Goal: Complete application form

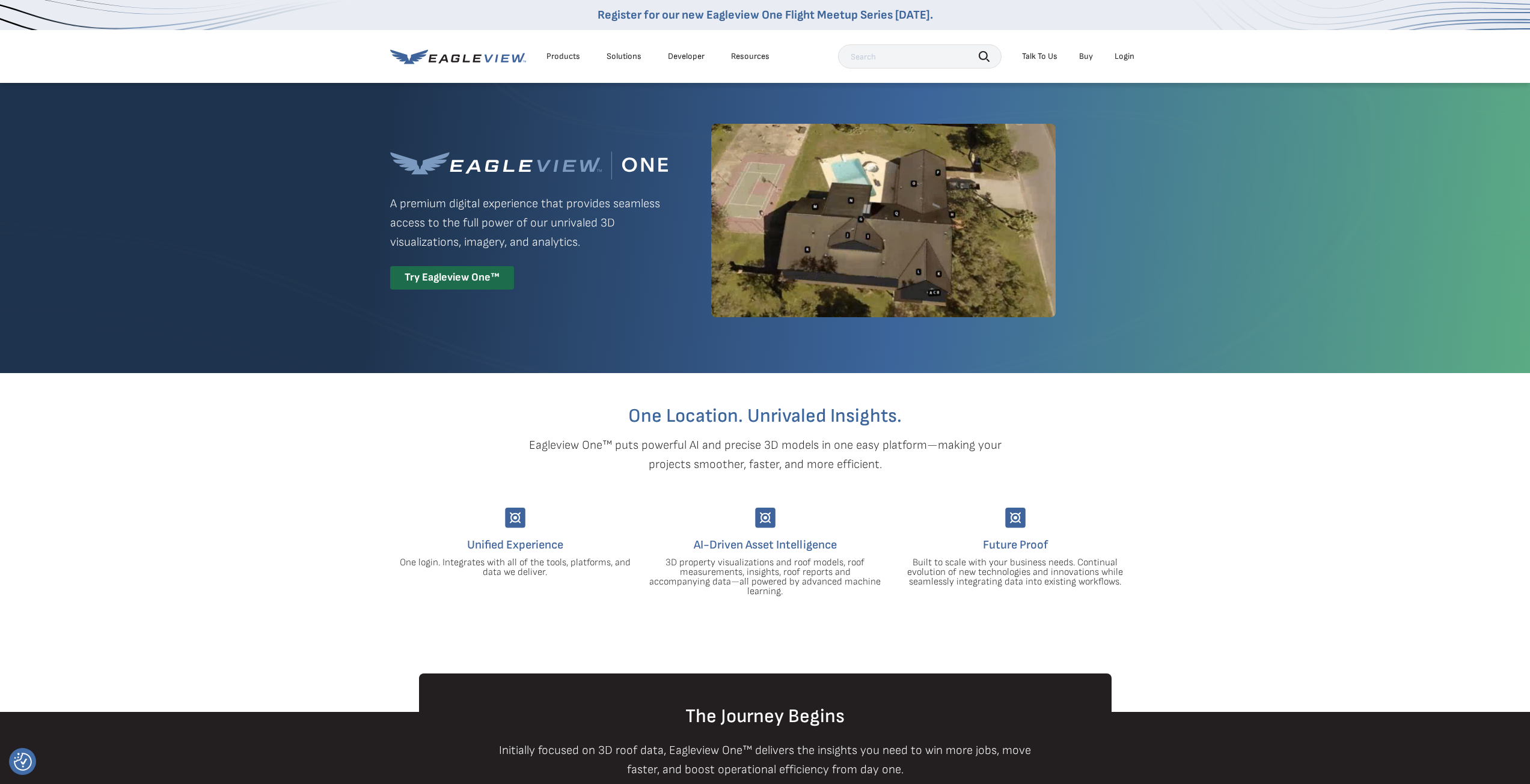
click at [422, 275] on div "Try Eagleview One™" at bounding box center [452, 278] width 124 height 23
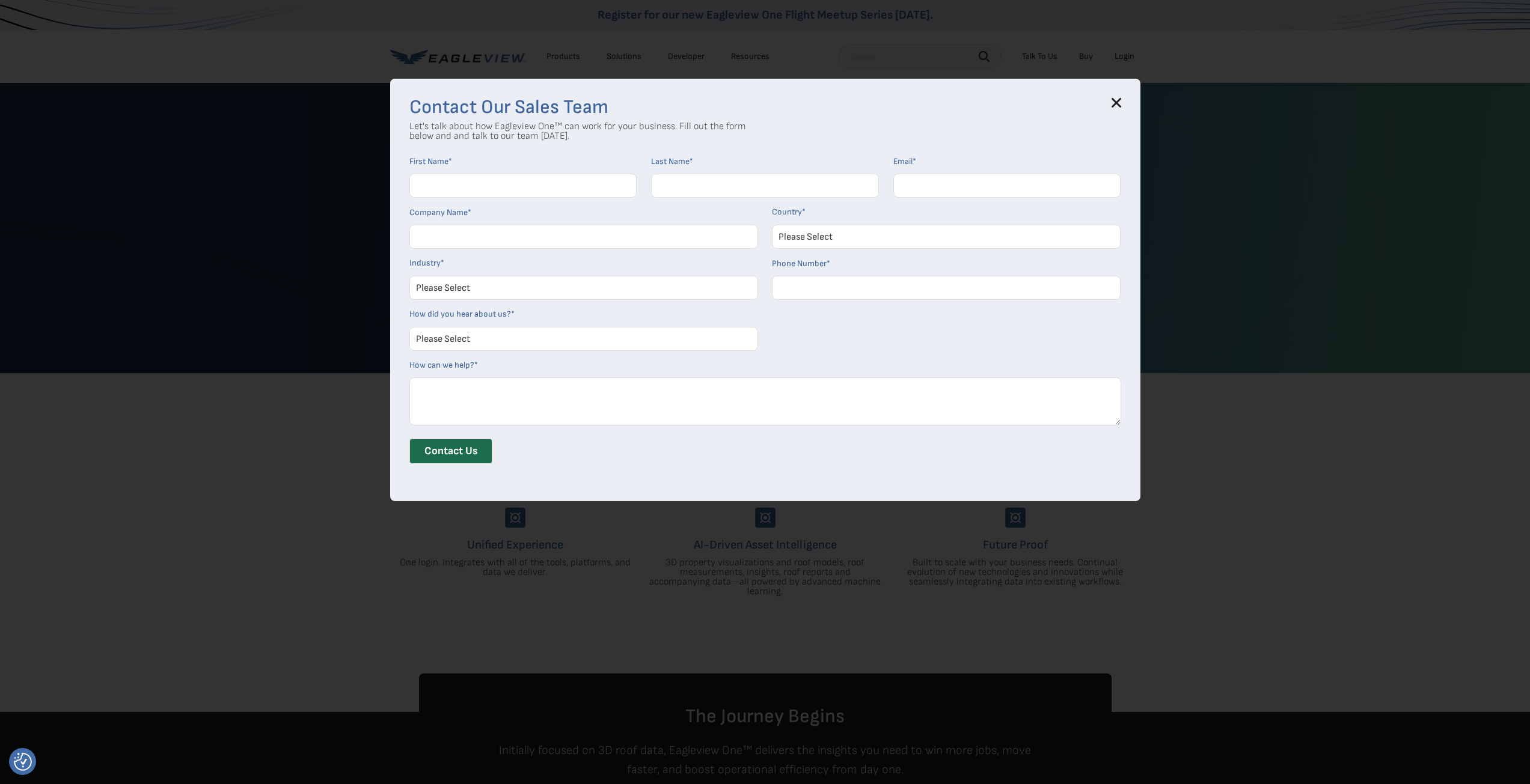
click at [452, 185] on input "First Name *" at bounding box center [523, 185] width 228 height 24
type input "[PERSON_NAME]"
type input "Brody"
type input "[PERSON_NAME][EMAIL_ADDRESS][DOMAIN_NAME]"
select select "[GEOGRAPHIC_DATA]"
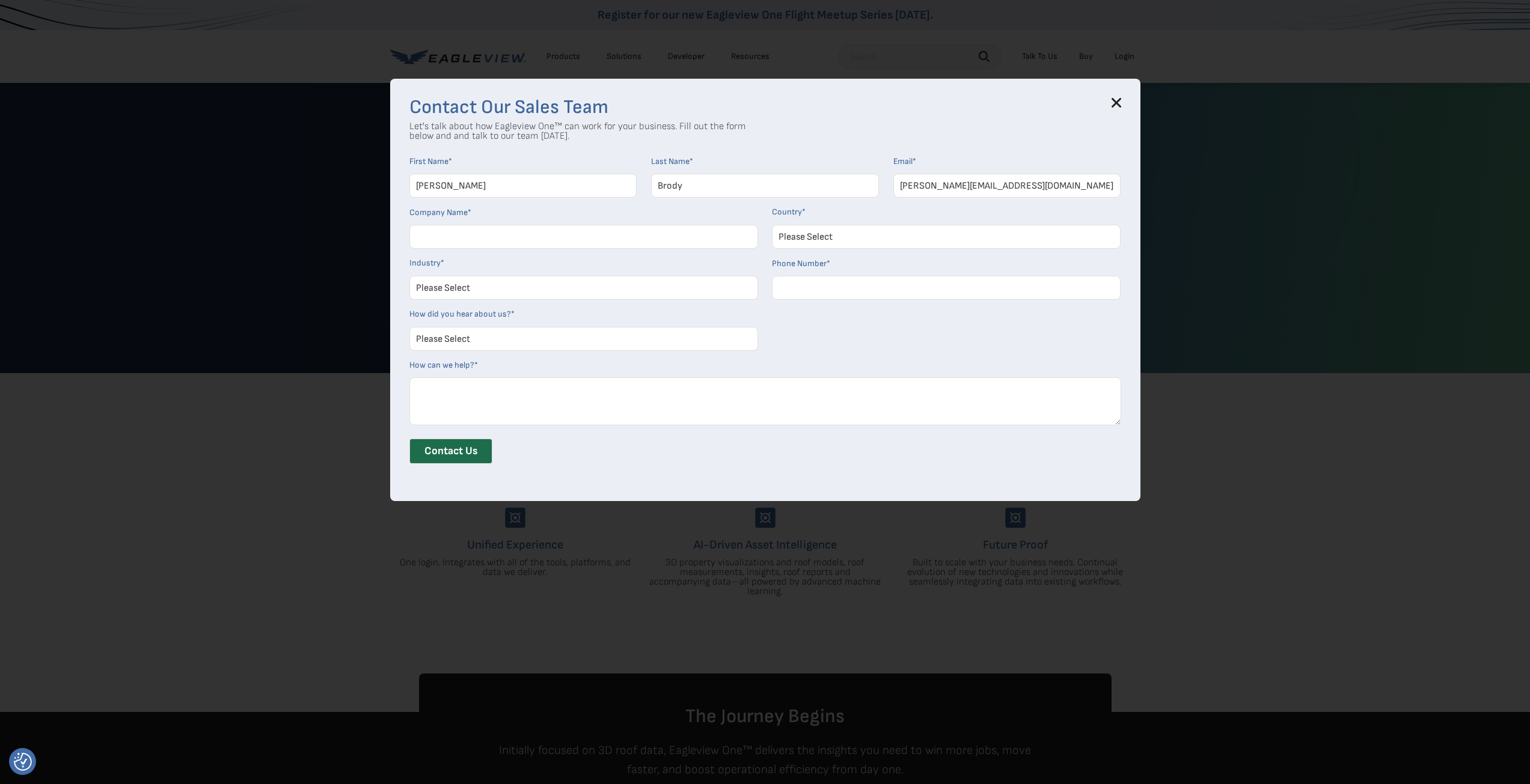
type input "16313162063"
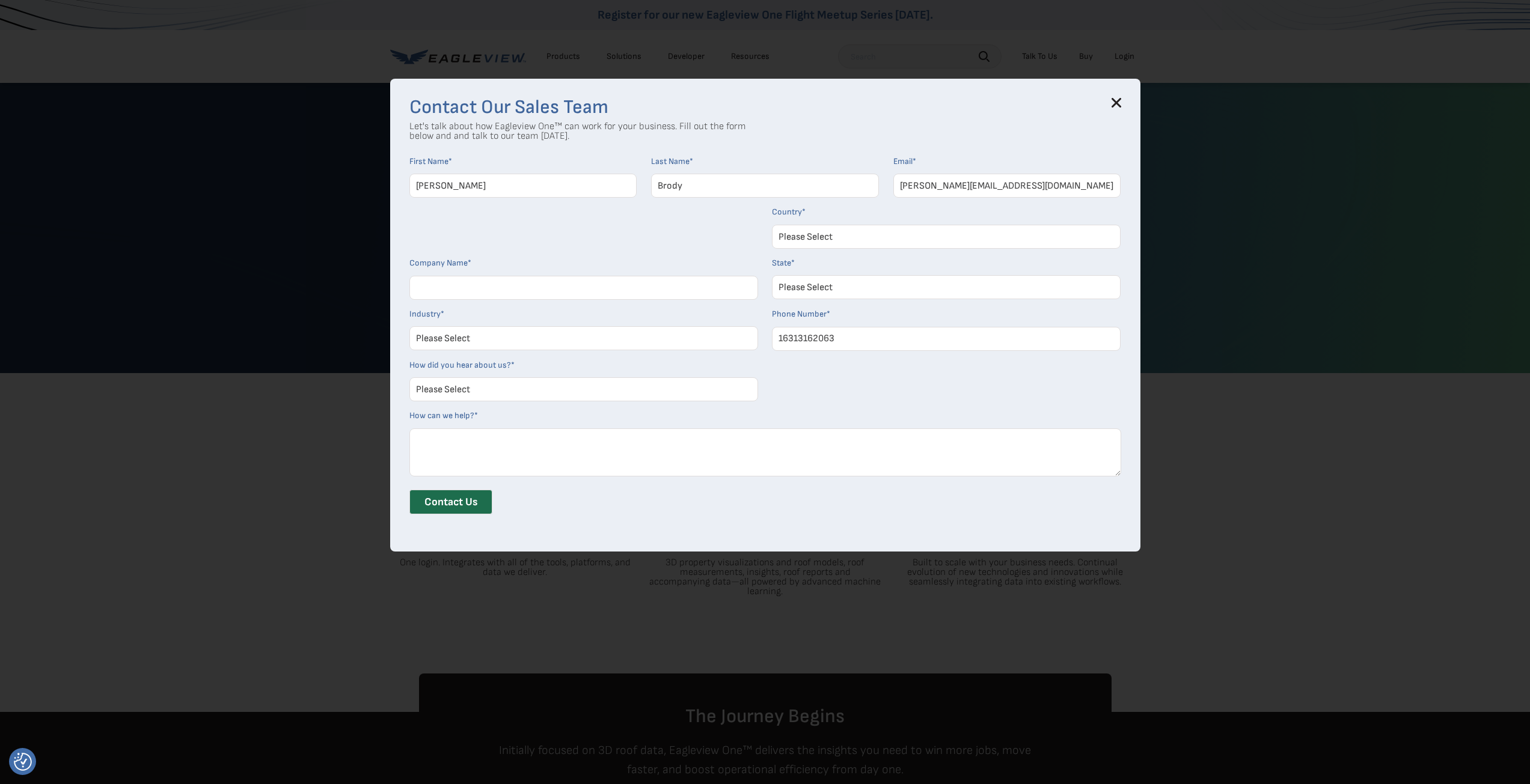
select select "[US_STATE]"
click at [492, 284] on input "Company Name *" at bounding box center [584, 288] width 349 height 24
type input "Apollo General Contracting Inc."
click at [487, 337] on select "Please Select Architects & Engineering Construction Electric/Gas Utilities Gove…" at bounding box center [584, 338] width 349 height 24
select select "Construction"
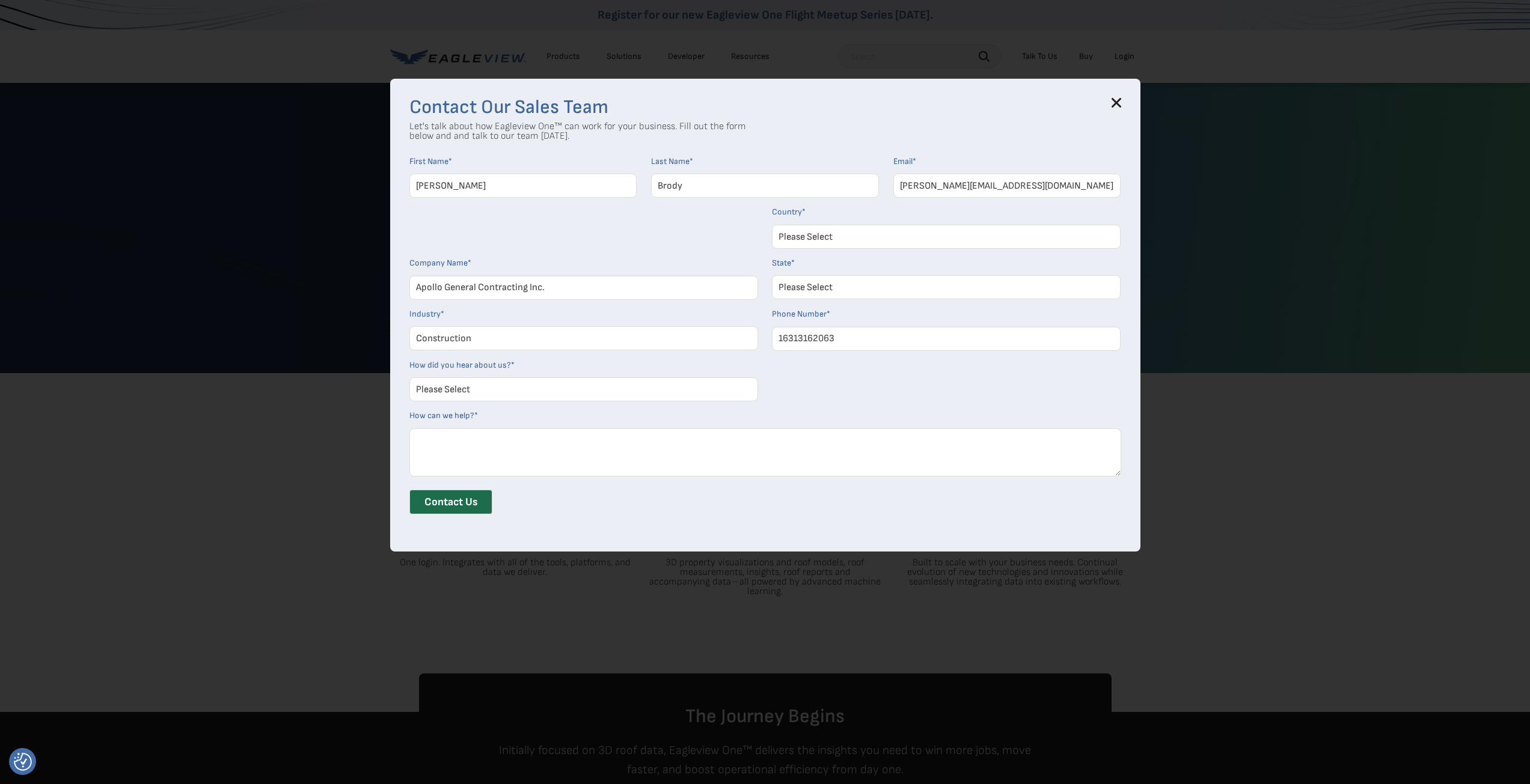
click at [413, 326] on select "Please Select Architects & Engineering Construction Electric/Gas Utilities Gove…" at bounding box center [584, 338] width 349 height 24
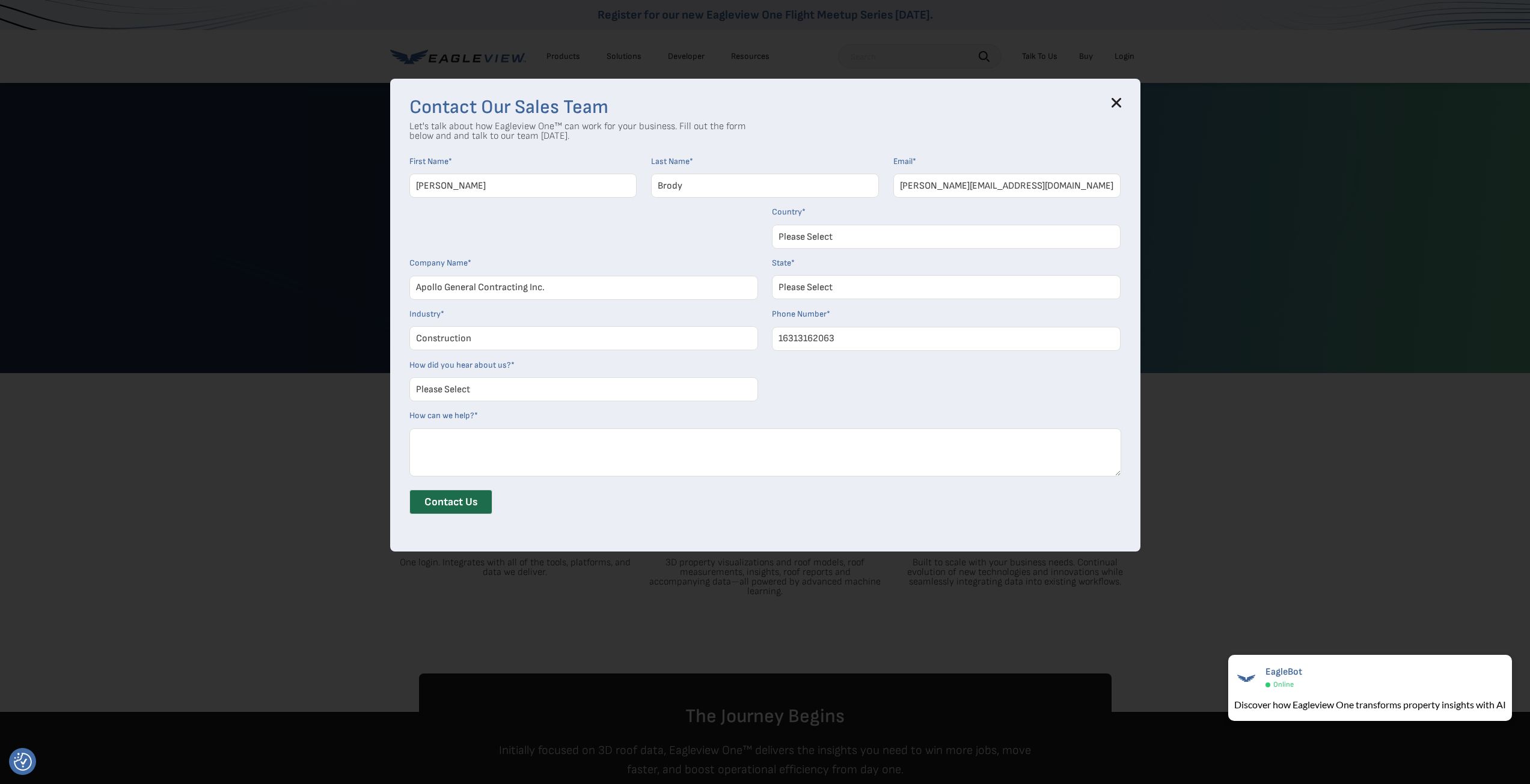
click at [487, 389] on select "Please Select Search Engine Social Media Word of Mouth Podcast Online Advertise…" at bounding box center [584, 389] width 349 height 24
click at [413, 377] on select "Please Select Search Engine Social Media Word of Mouth Podcast Online Advertise…" at bounding box center [584, 389] width 349 height 24
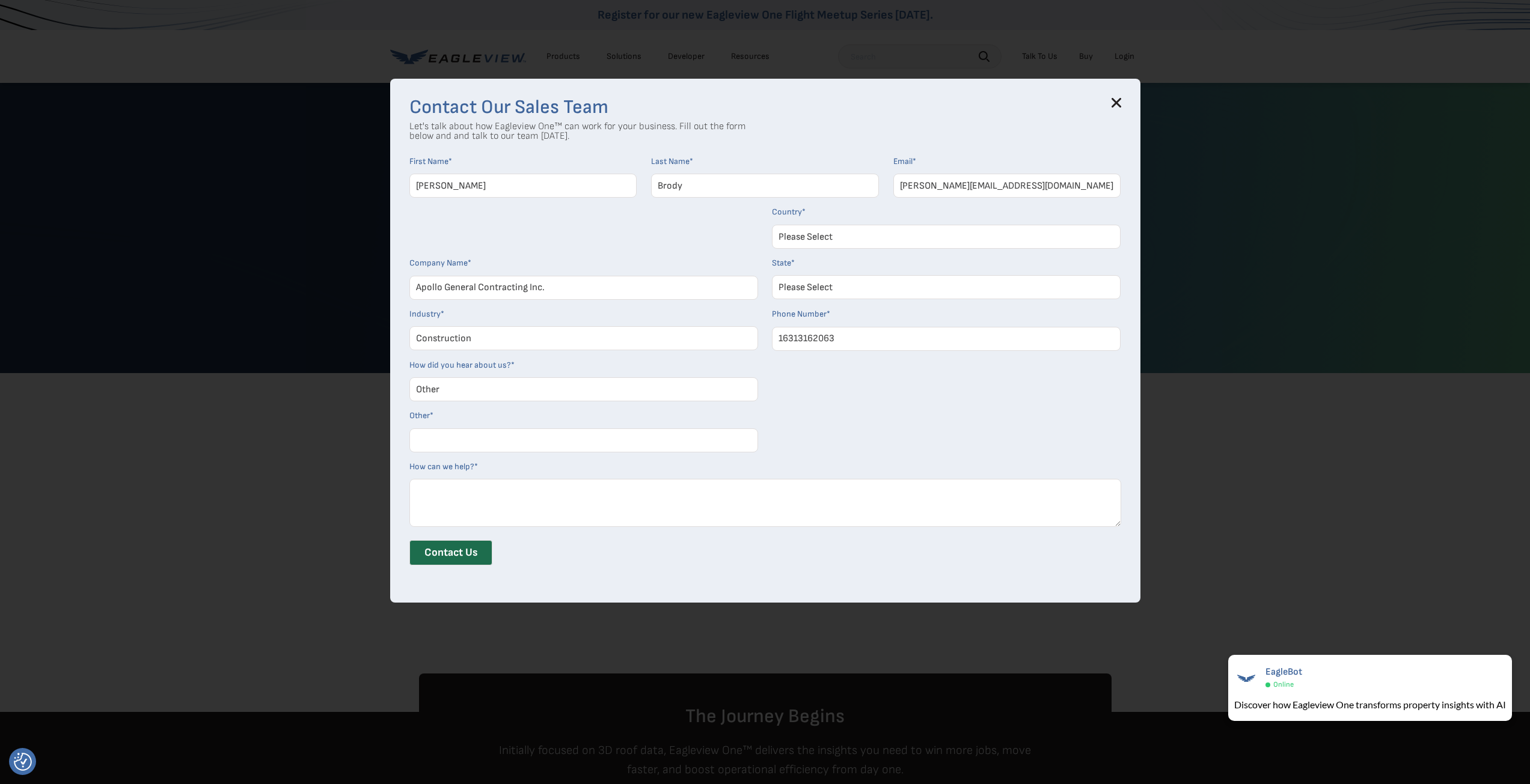
click at [454, 385] on select "Please Select Search Engine Social Media Word of Mouth Podcast Online Advertise…" at bounding box center [584, 389] width 349 height 24
select select "Search Engine"
click at [413, 377] on select "Please Select Search Engine Social Media Word of Mouth Podcast Online Advertise…" at bounding box center [584, 389] width 349 height 24
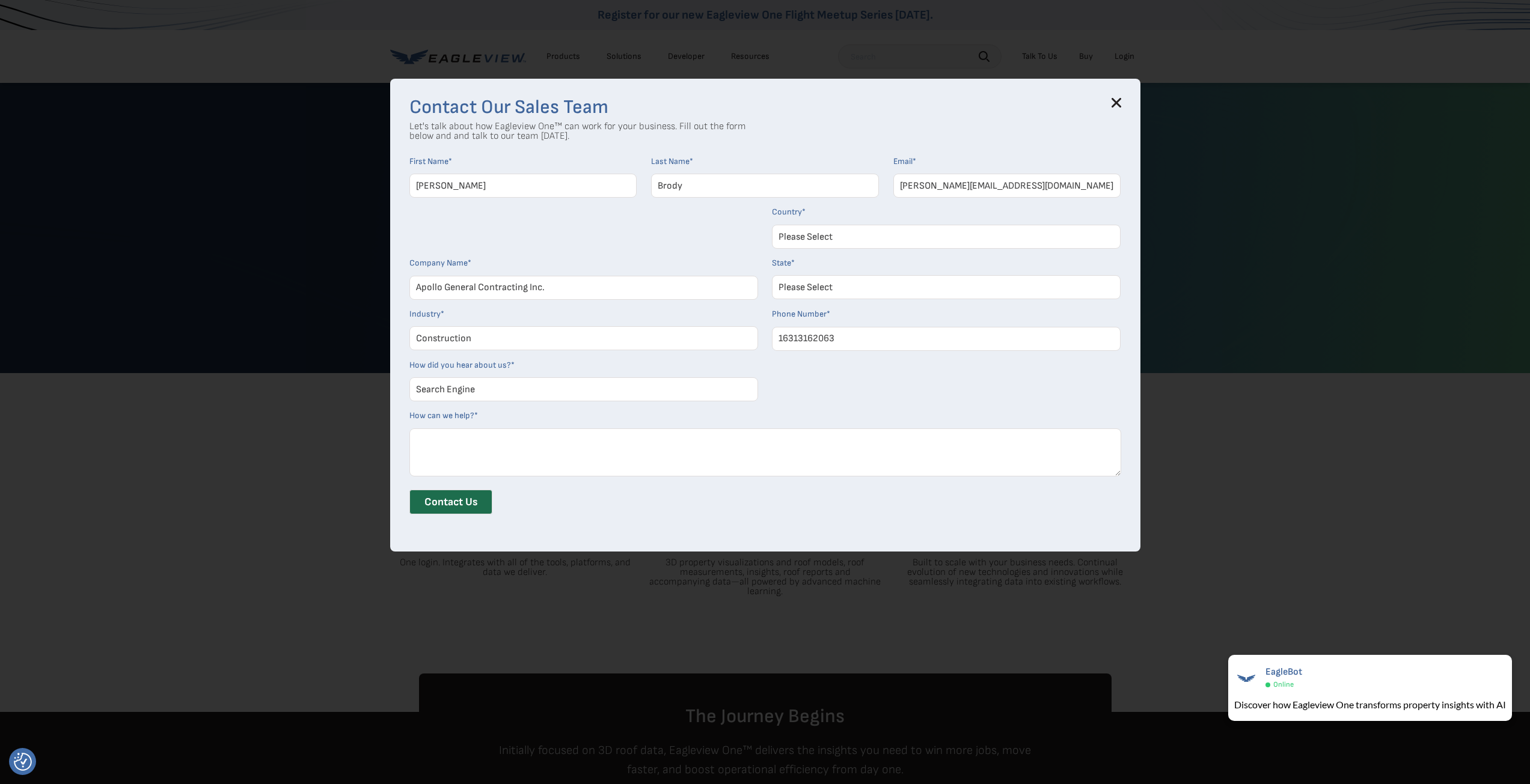
click at [471, 454] on textarea "How can we help? *" at bounding box center [765, 453] width 712 height 48
click at [1121, 98] on icon at bounding box center [1117, 103] width 10 height 10
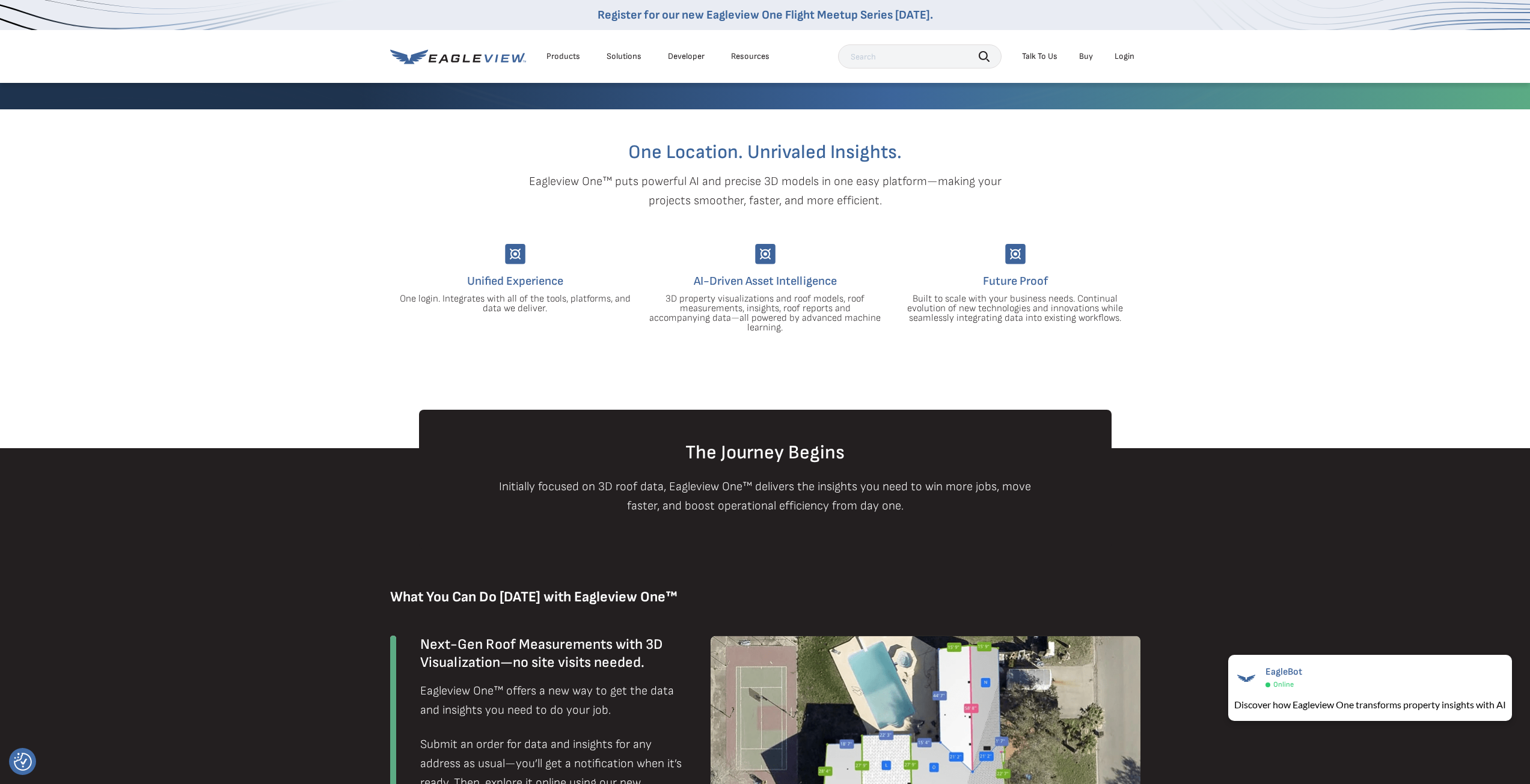
scroll to position [60, 0]
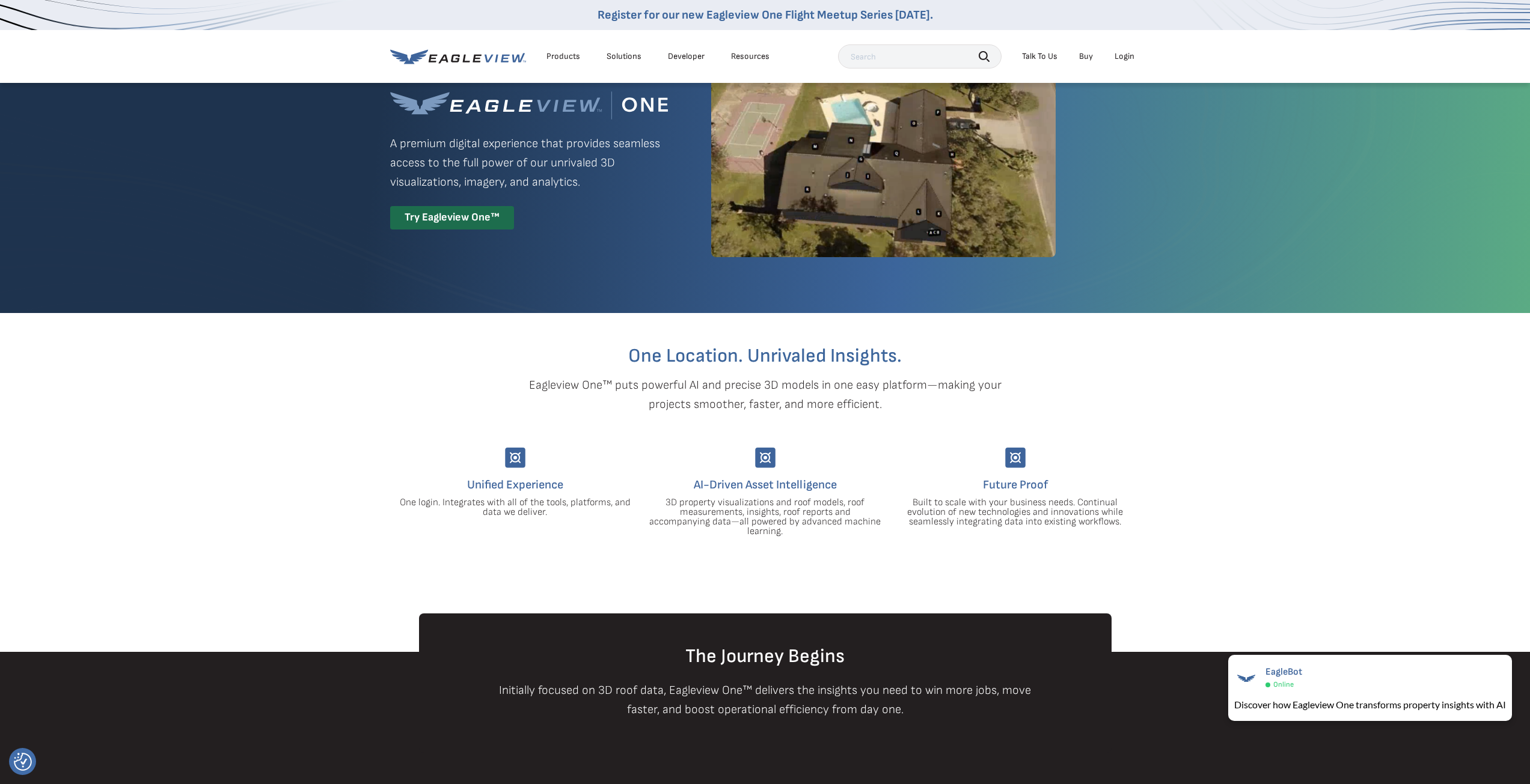
click at [1121, 57] on div "Login" at bounding box center [1124, 57] width 20 height 11
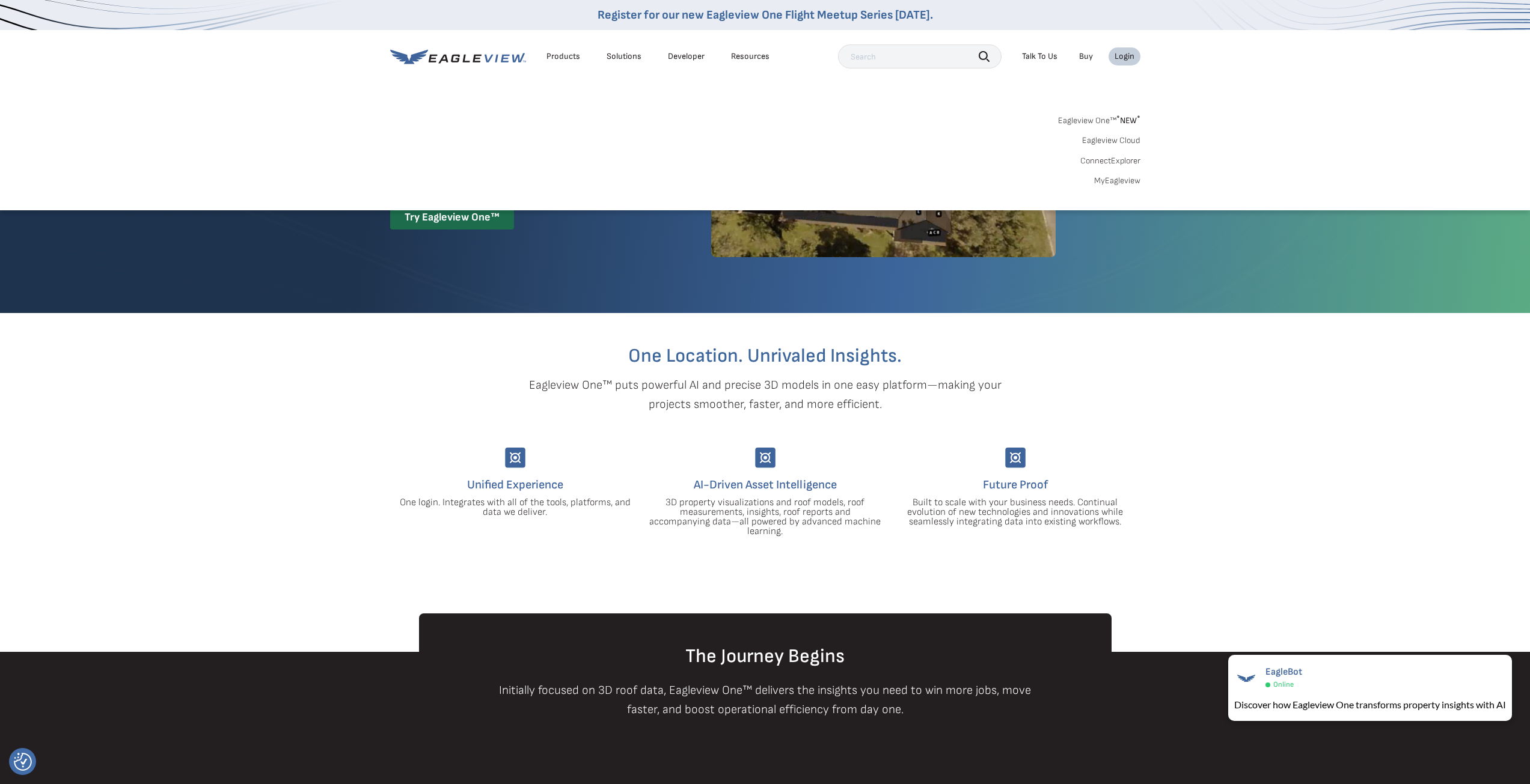
click at [1099, 179] on link "MyEagleview" at bounding box center [1117, 181] width 46 height 11
